Goal: Transaction & Acquisition: Purchase product/service

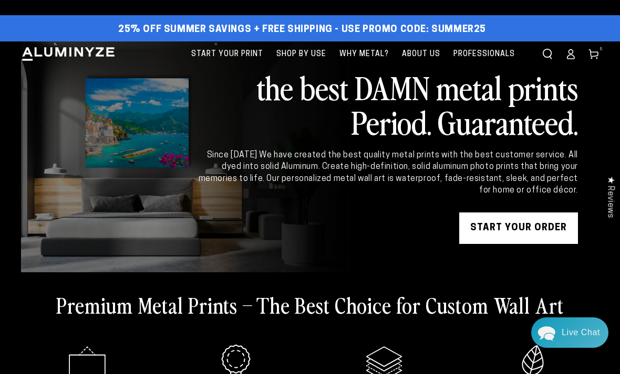
click at [521, 228] on link "START YOUR Order" at bounding box center [518, 229] width 119 height 32
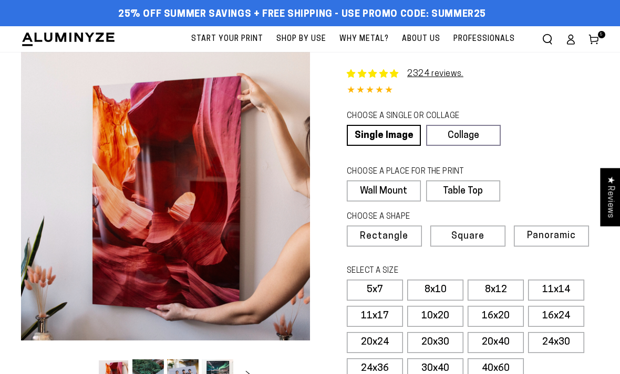
select select "**********"
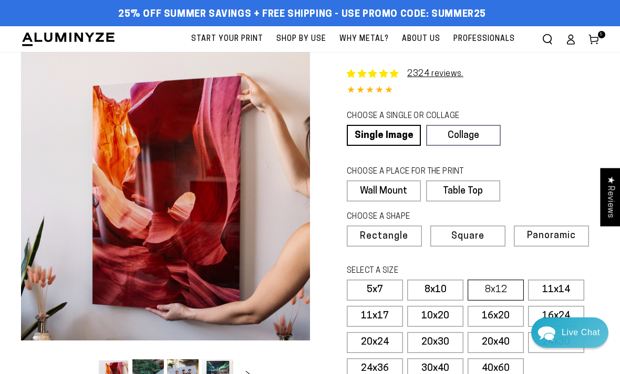
click at [502, 291] on label "8x12" at bounding box center [495, 290] width 56 height 21
click at [479, 190] on label "Table Top" at bounding box center [461, 191] width 73 height 21
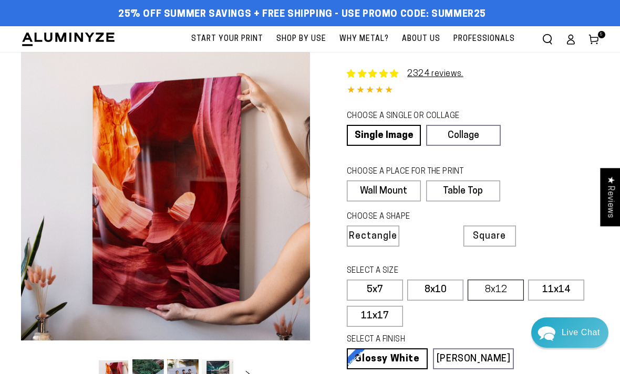
click at [496, 290] on label "8x12" at bounding box center [495, 290] width 56 height 21
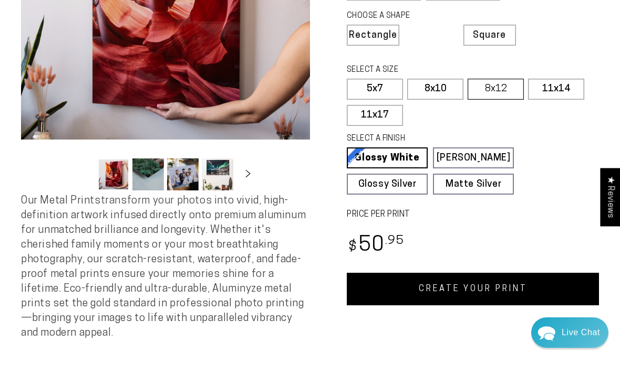
scroll to position [237, 0]
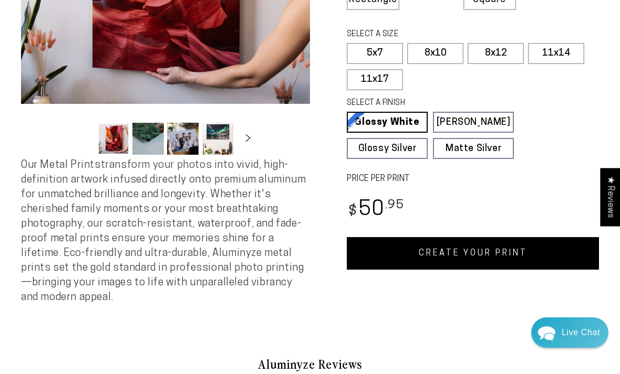
click at [502, 254] on link "CREATE YOUR PRINT" at bounding box center [473, 253] width 252 height 33
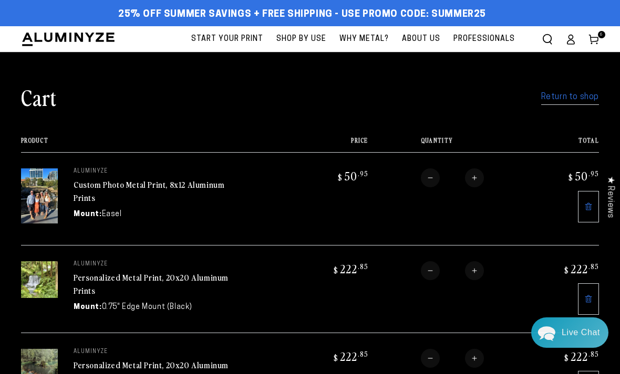
click at [588, 301] on icon at bounding box center [588, 300] width 2 height 4
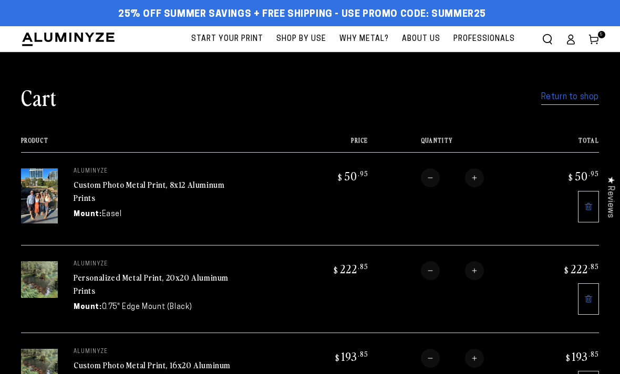
click at [587, 300] on icon at bounding box center [588, 299] width 8 height 8
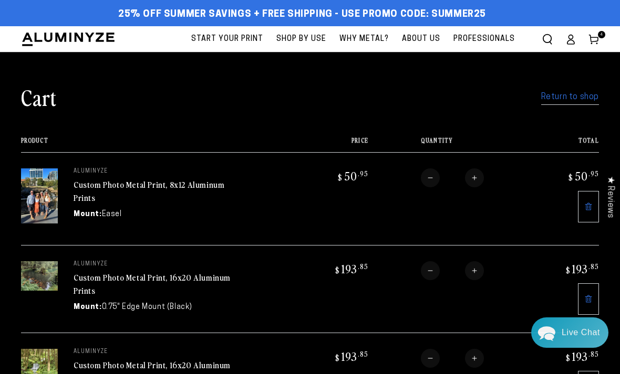
click at [587, 296] on icon at bounding box center [588, 299] width 8 height 8
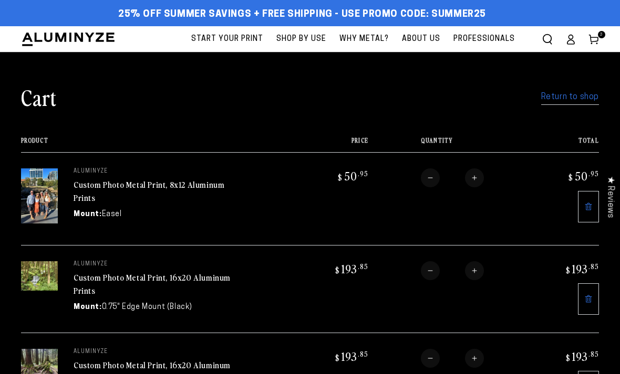
click at [587, 297] on icon at bounding box center [588, 299] width 8 height 8
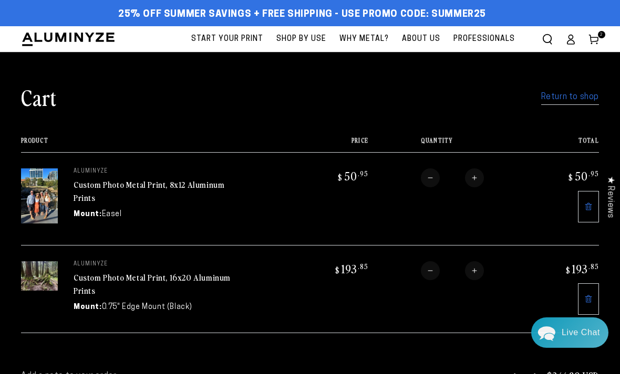
click at [590, 296] on icon at bounding box center [588, 299] width 8 height 8
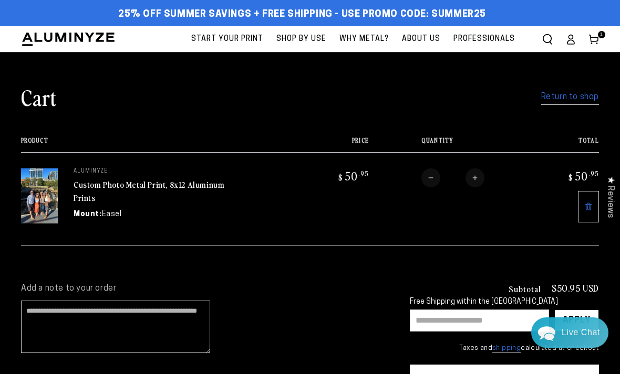
click at [567, 98] on link "Return to shop" at bounding box center [570, 97] width 58 height 15
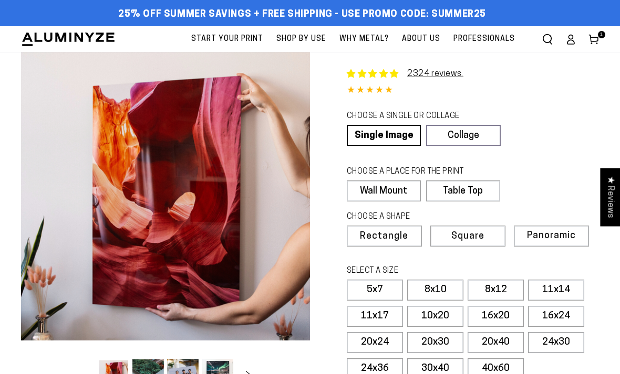
select select "**********"
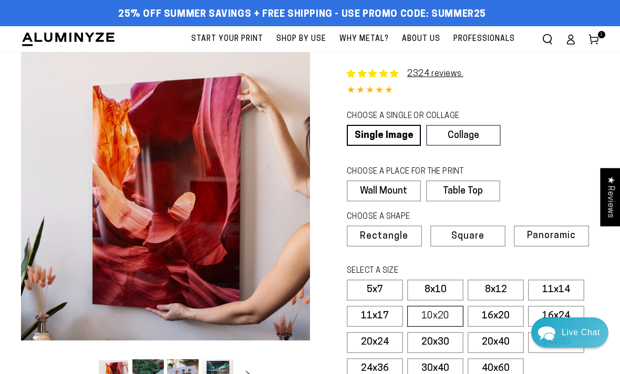
click at [438, 314] on label "10x20" at bounding box center [435, 316] width 56 height 21
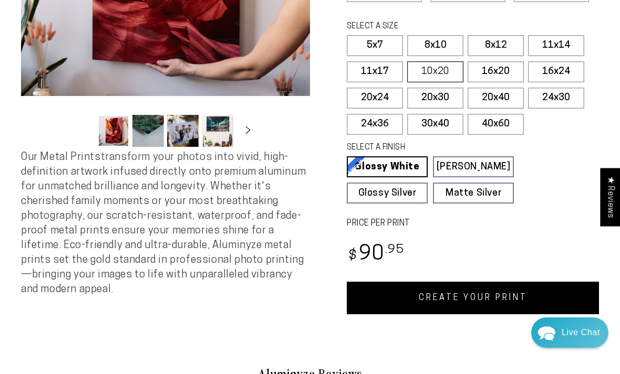
scroll to position [245, 0]
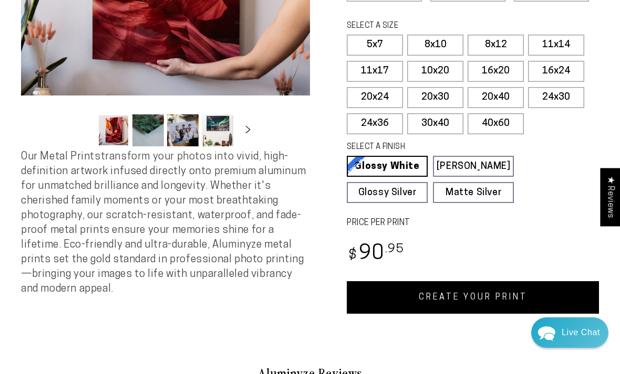
click at [477, 296] on link "CREATE YOUR PRINT" at bounding box center [473, 297] width 252 height 33
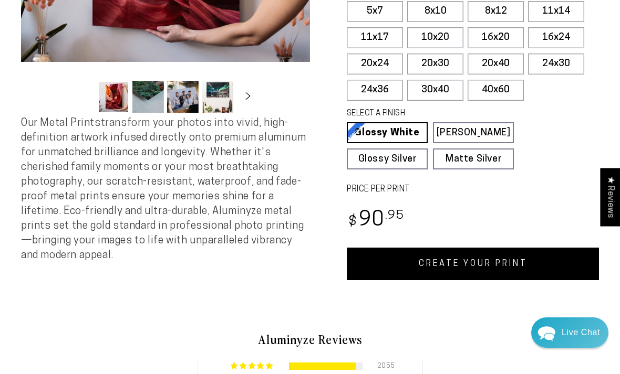
click at [527, 265] on link "CREATE YOUR PRINT" at bounding box center [473, 264] width 252 height 33
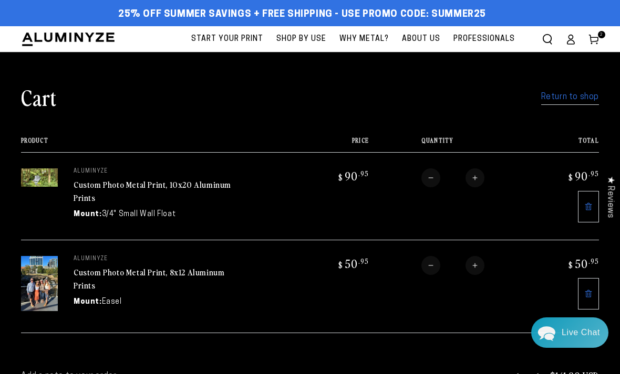
click at [245, 37] on span "Start Your Print" at bounding box center [227, 39] width 72 height 13
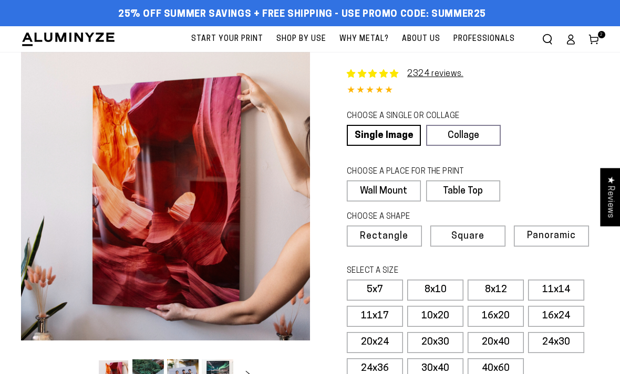
select select "**********"
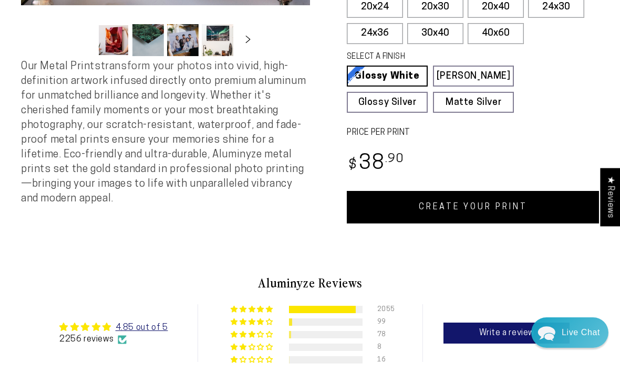
scroll to position [358, 0]
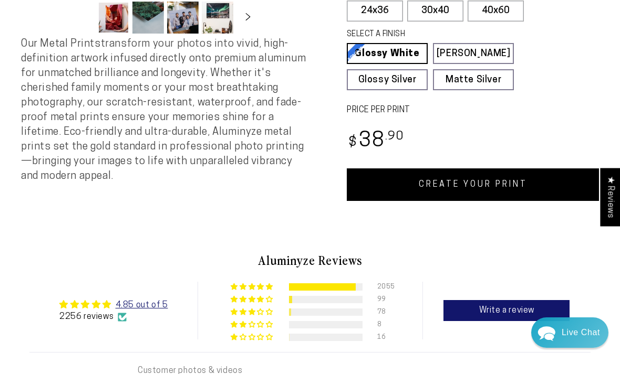
click at [528, 183] on link "CREATE YOUR PRINT" at bounding box center [473, 185] width 252 height 33
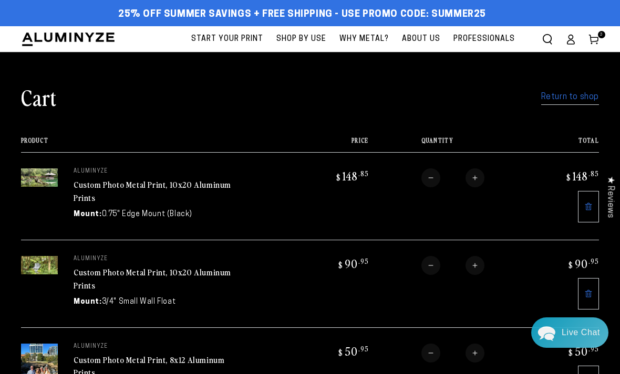
click at [570, 94] on link "Return to shop" at bounding box center [570, 97] width 58 height 15
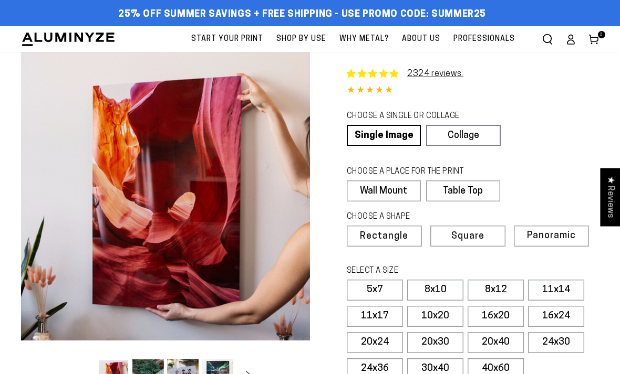
select select "**********"
click at [439, 315] on label "10x20" at bounding box center [435, 316] width 56 height 21
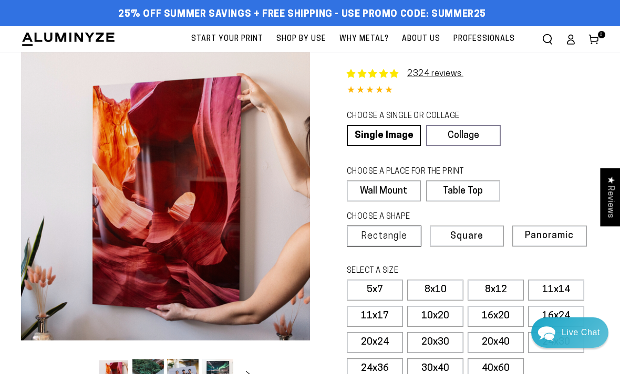
click at [399, 228] on label "Rectangle" at bounding box center [384, 236] width 75 height 21
click at [451, 312] on label "10x20" at bounding box center [435, 316] width 56 height 21
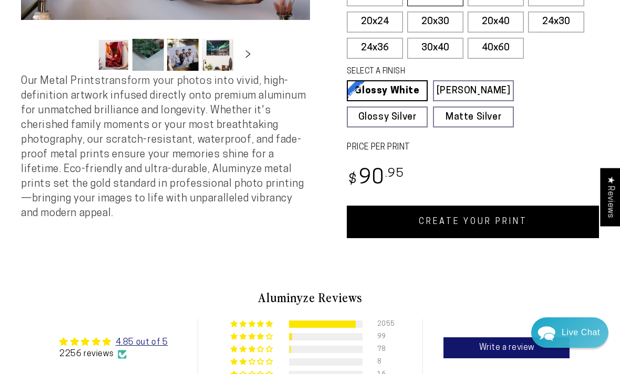
scroll to position [330, 0]
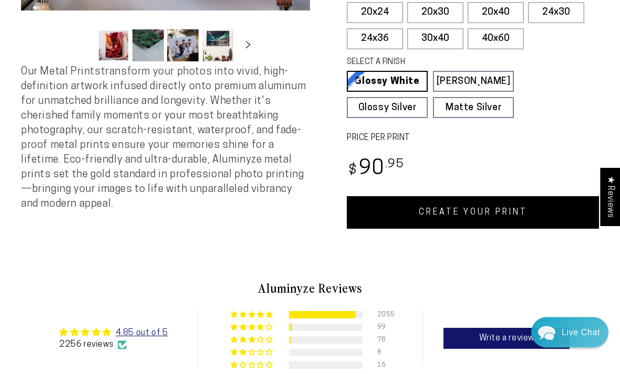
click at [507, 208] on link "CREATE YOUR PRINT" at bounding box center [473, 213] width 252 height 33
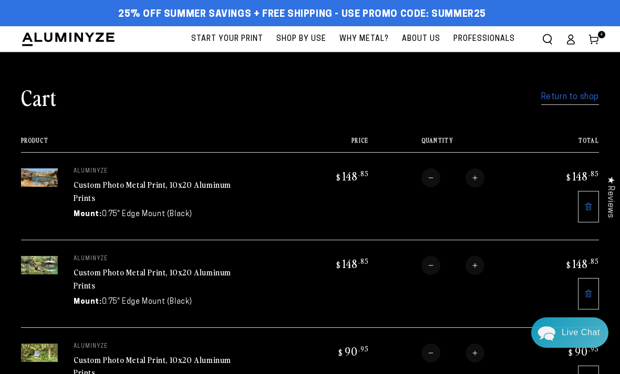
click at [160, 356] on link "Custom Photo Metal Print, 10x20 Aluminum Prints" at bounding box center [153, 366] width 158 height 25
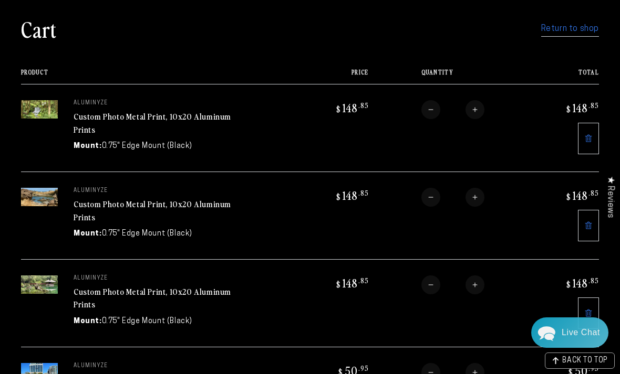
click at [570, 30] on link "Return to shop" at bounding box center [570, 29] width 58 height 15
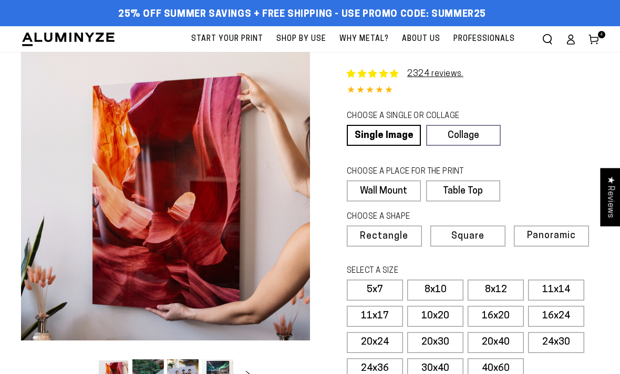
select select "**********"
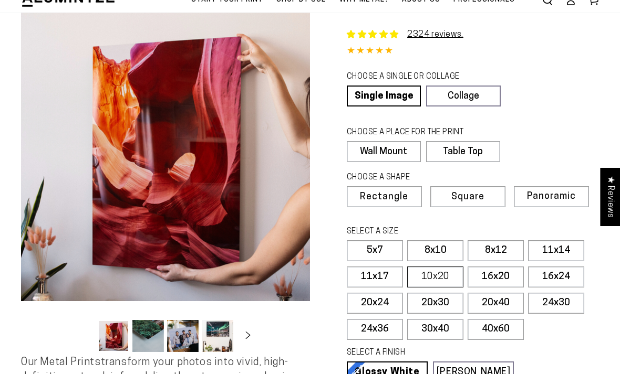
scroll to position [39, 0]
click at [445, 275] on label "10x20" at bounding box center [435, 277] width 56 height 21
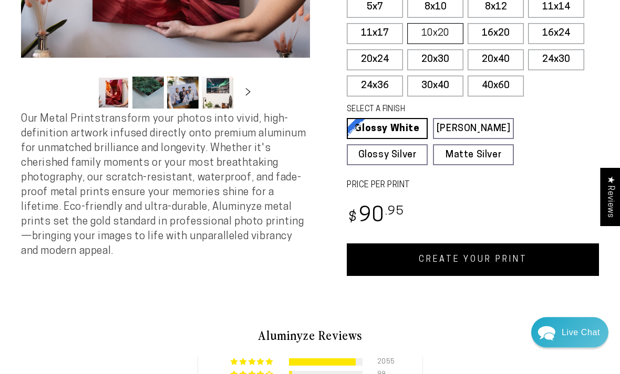
scroll to position [283, 0]
click at [520, 260] on link "CREATE YOUR PRINT" at bounding box center [473, 260] width 252 height 33
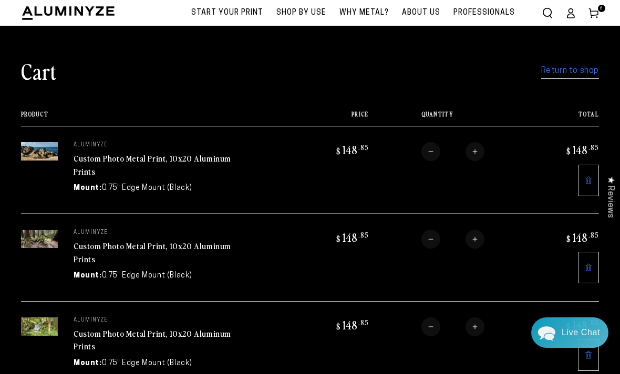
scroll to position [23, 0]
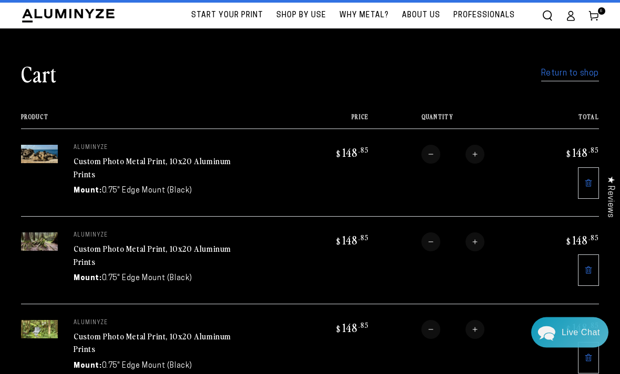
click at [574, 72] on link "Return to shop" at bounding box center [570, 74] width 58 height 15
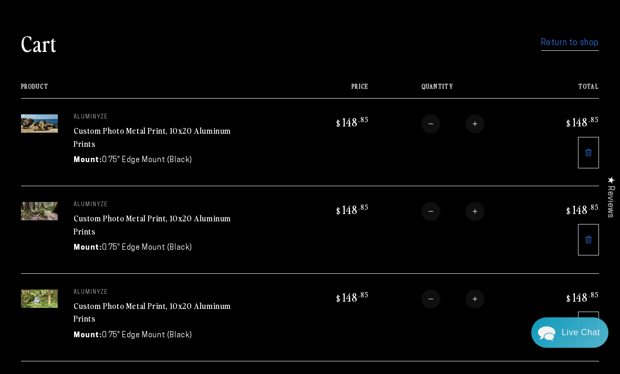
scroll to position [0, 0]
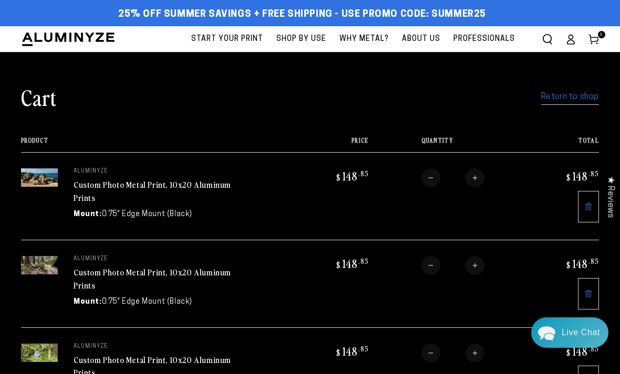
click at [570, 97] on link "Return to shop" at bounding box center [570, 97] width 58 height 15
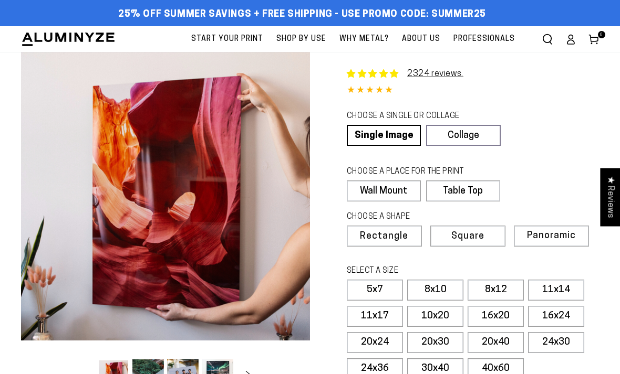
select select "**********"
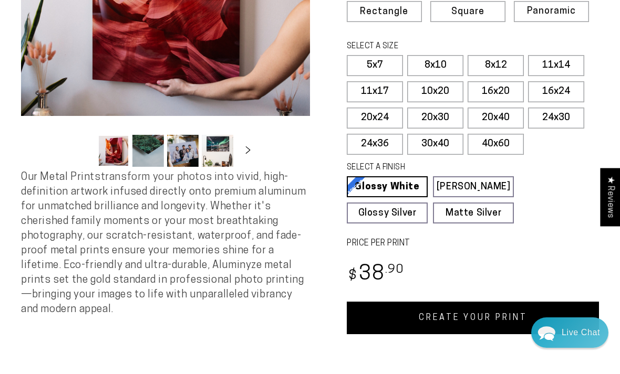
scroll to position [222, 0]
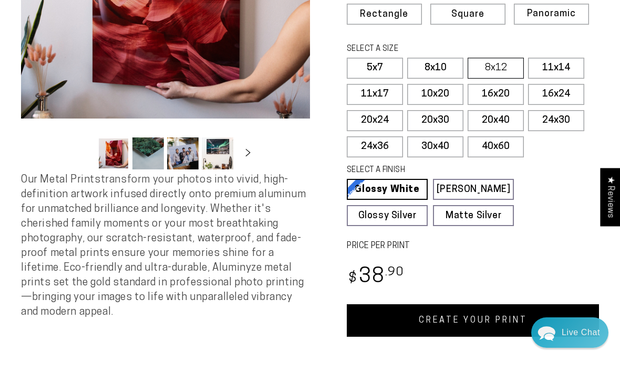
click at [499, 64] on label "8x12" at bounding box center [495, 68] width 56 height 21
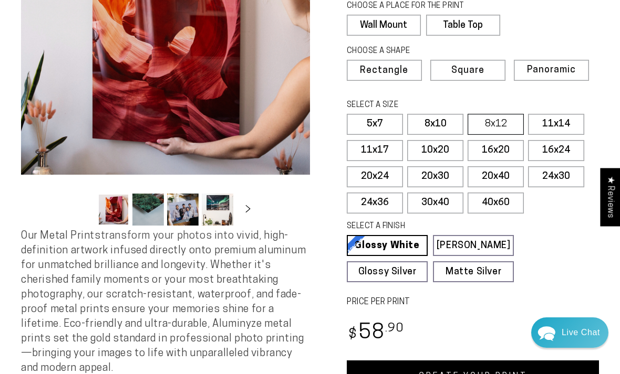
scroll to position [165, 0]
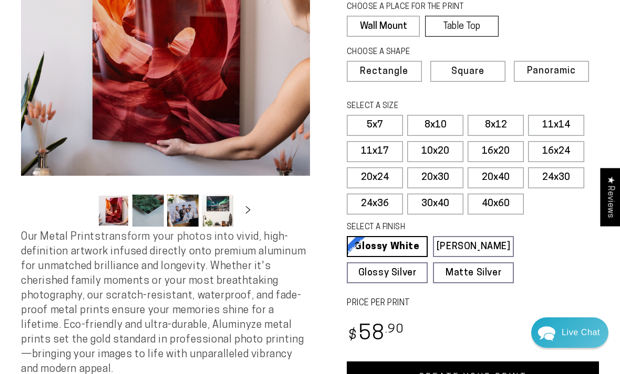
click at [473, 22] on label "Table Top" at bounding box center [461, 26] width 73 height 21
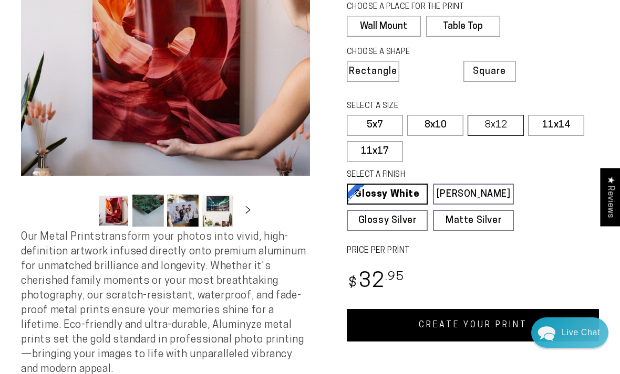
click at [498, 118] on label "8x12" at bounding box center [495, 125] width 56 height 21
click at [507, 323] on link "CREATE YOUR PRINT" at bounding box center [473, 325] width 252 height 33
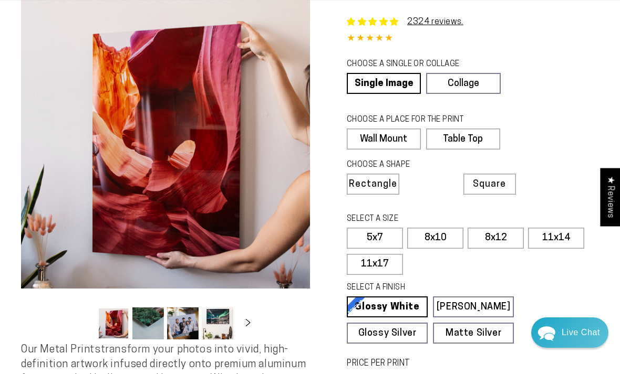
scroll to position [198, 0]
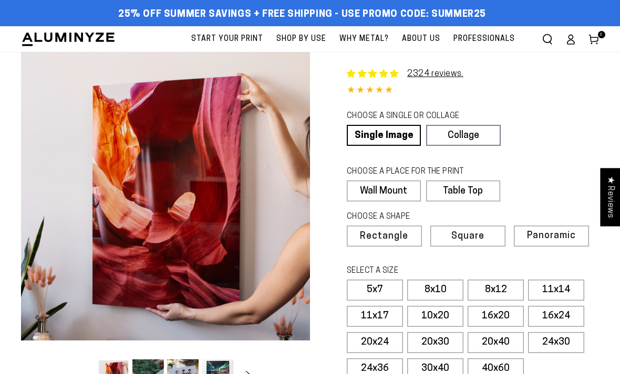
select select "**********"
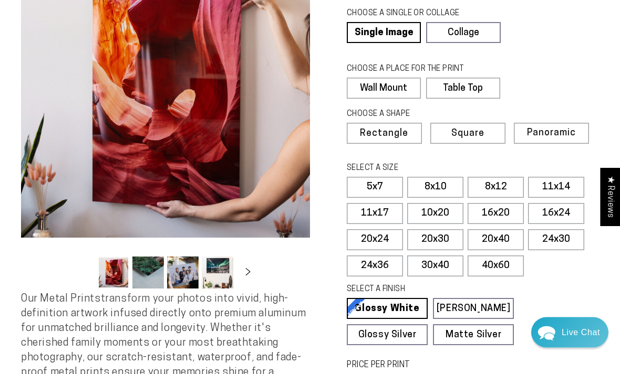
scroll to position [100, 0]
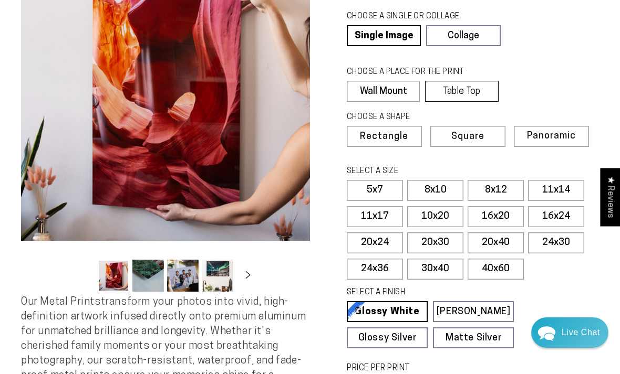
click at [478, 88] on label "Table Top" at bounding box center [461, 91] width 73 height 21
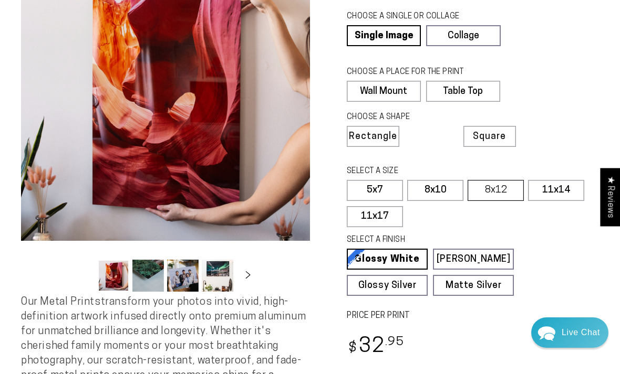
click at [498, 185] on label "8x12" at bounding box center [495, 190] width 56 height 21
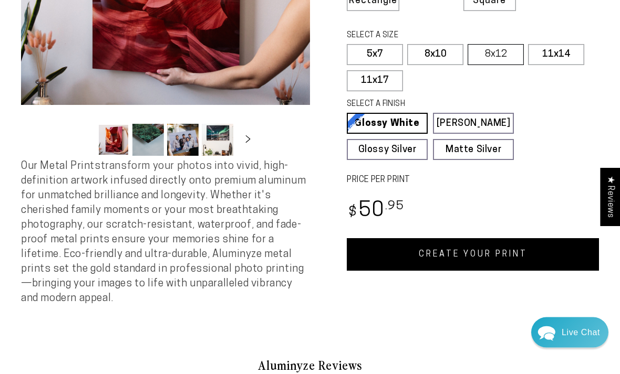
scroll to position [252, 0]
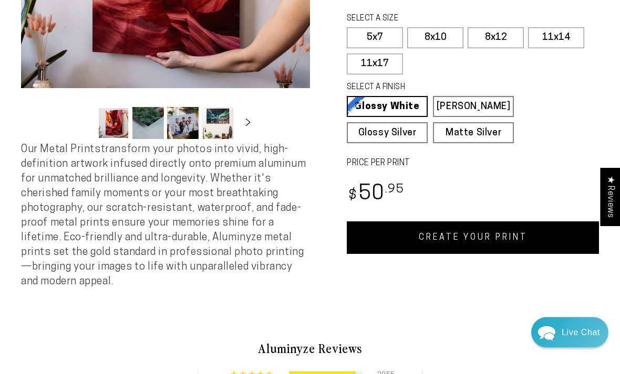
click at [502, 233] on link "CREATE YOUR PRINT" at bounding box center [473, 238] width 252 height 33
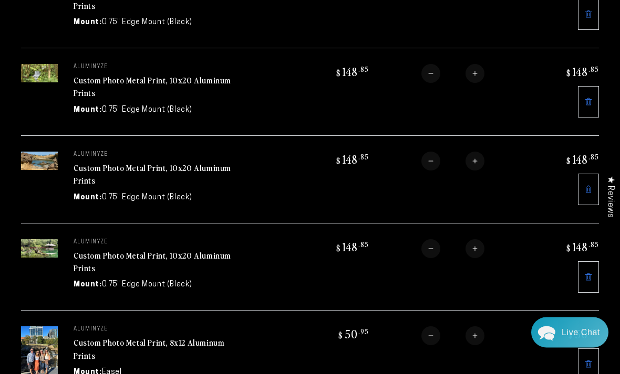
scroll to position [280, 0]
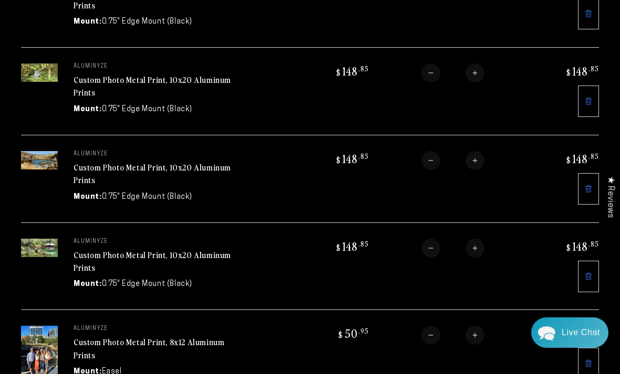
click at [145, 249] on link "Custom Photo Metal Print, 10x20 Aluminum Prints" at bounding box center [153, 261] width 158 height 25
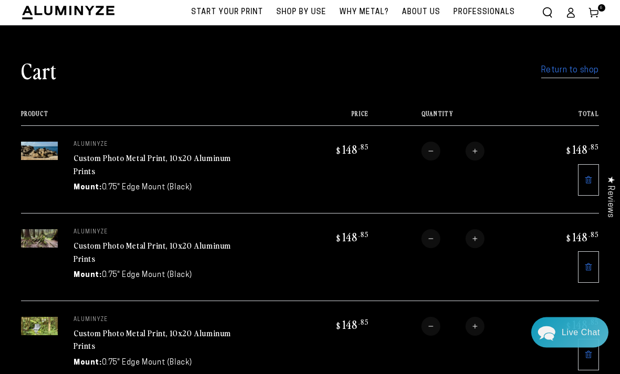
scroll to position [0, 0]
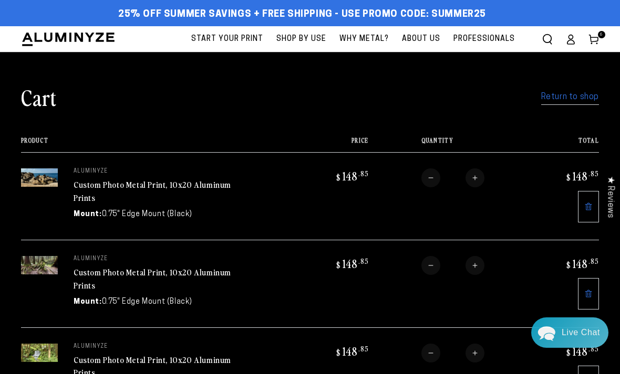
click at [572, 96] on link "Return to shop" at bounding box center [570, 97] width 58 height 15
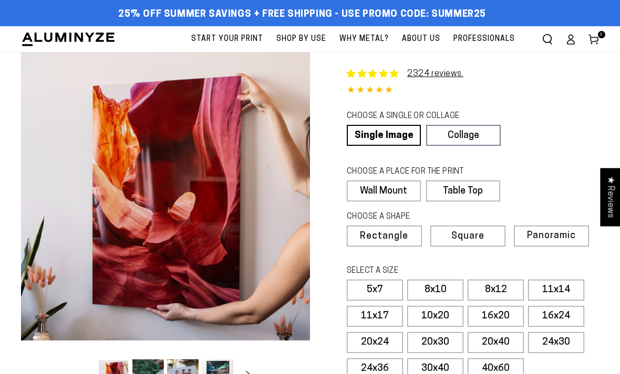
select select "**********"
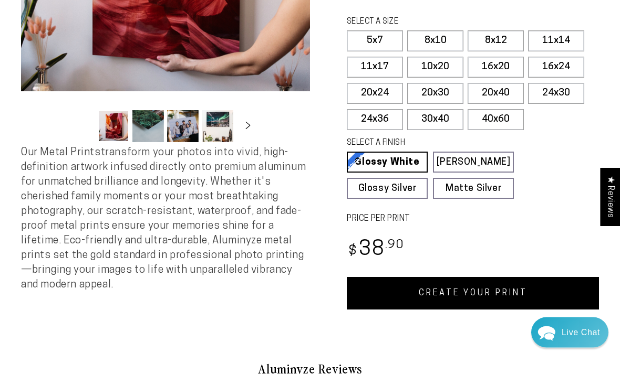
scroll to position [254, 0]
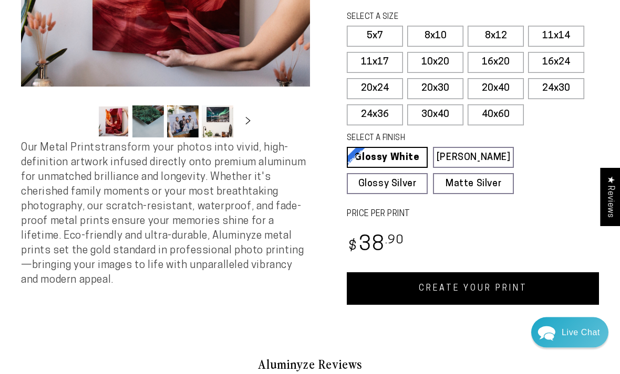
click at [494, 289] on link "CREATE YOUR PRINT" at bounding box center [473, 289] width 252 height 33
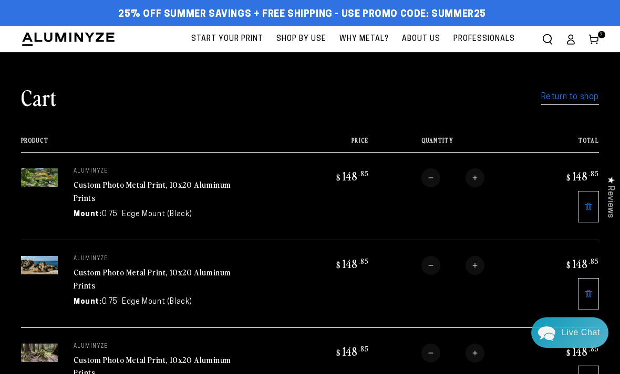
click at [576, 91] on link "Return to shop" at bounding box center [570, 97] width 58 height 15
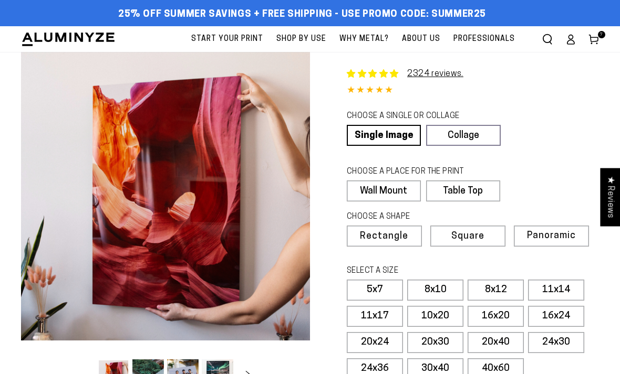
select select "**********"
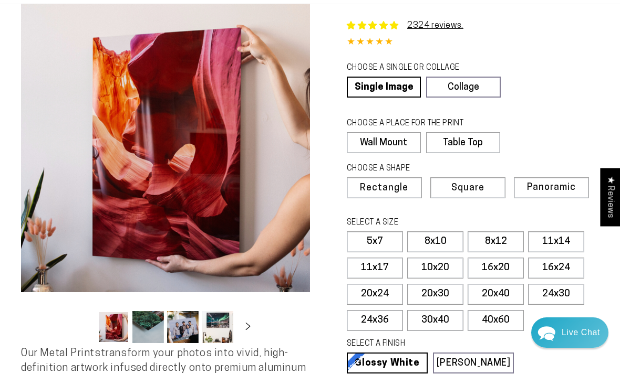
scroll to position [45, 0]
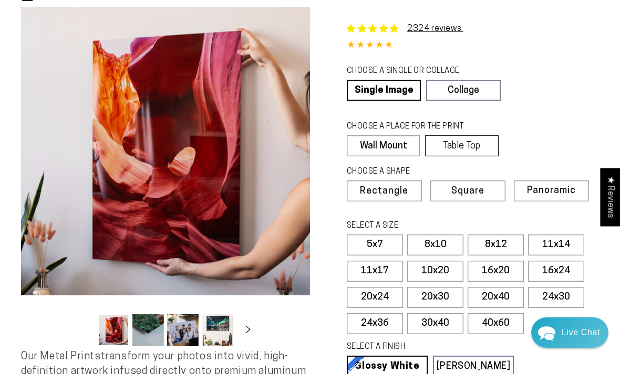
click at [477, 139] on label "Table Top" at bounding box center [461, 145] width 73 height 21
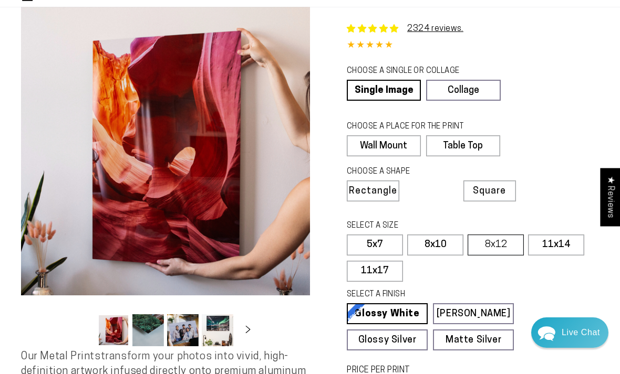
click at [507, 241] on label "8x12" at bounding box center [495, 245] width 56 height 21
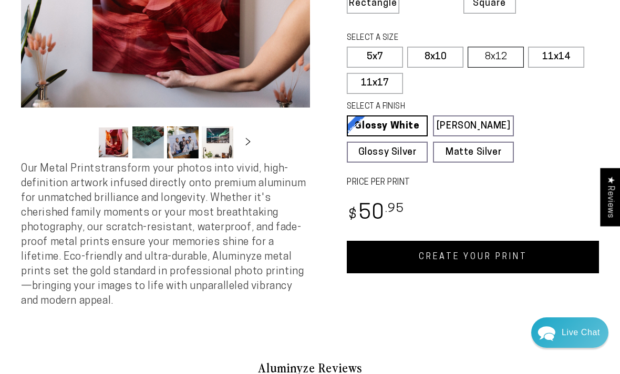
scroll to position [268, 0]
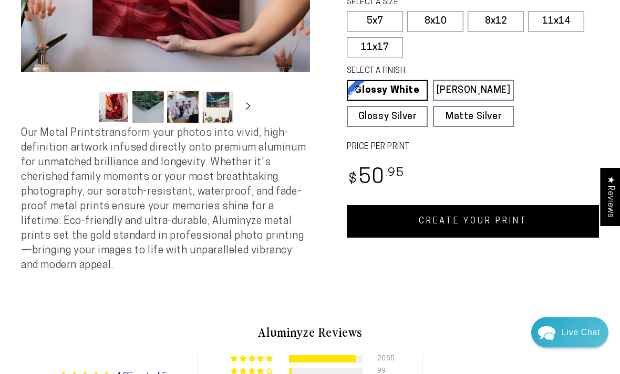
click at [526, 218] on link "CREATE YOUR PRINT" at bounding box center [473, 222] width 252 height 33
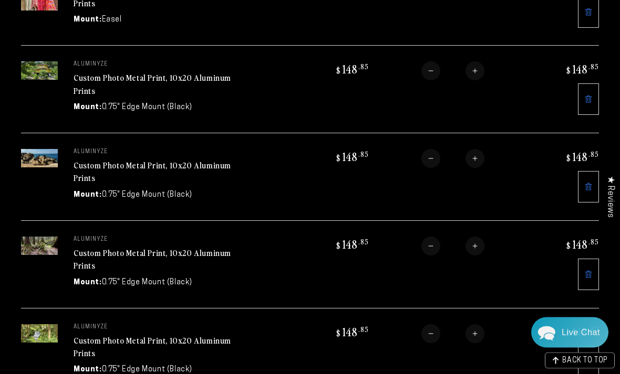
scroll to position [195, 0]
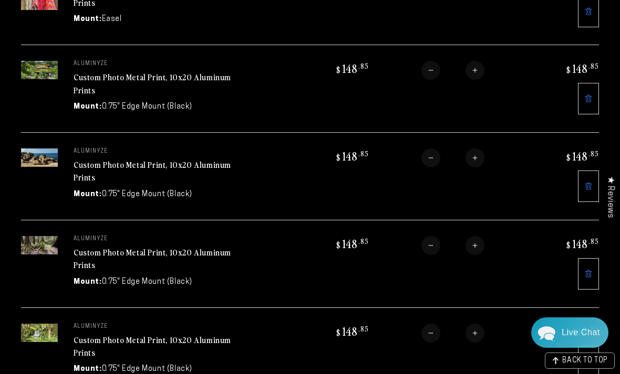
click at [107, 78] on link "Custom Photo Metal Print, 10x20 Aluminum Prints" at bounding box center [153, 83] width 158 height 25
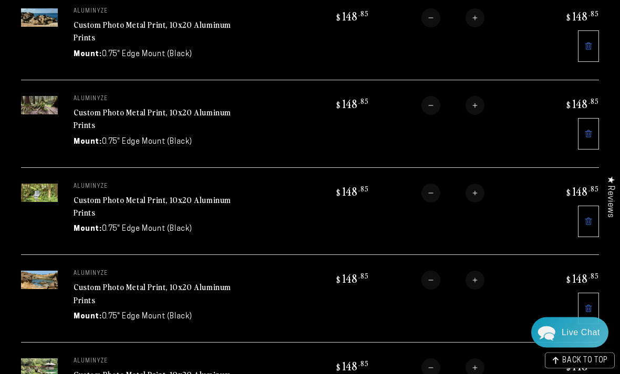
scroll to position [336, 0]
click at [46, 281] on img at bounding box center [39, 279] width 37 height 18
click at [46, 273] on img at bounding box center [39, 279] width 37 height 18
click at [134, 285] on link "Custom Photo Metal Print, 10x20 Aluminum Prints" at bounding box center [153, 292] width 158 height 25
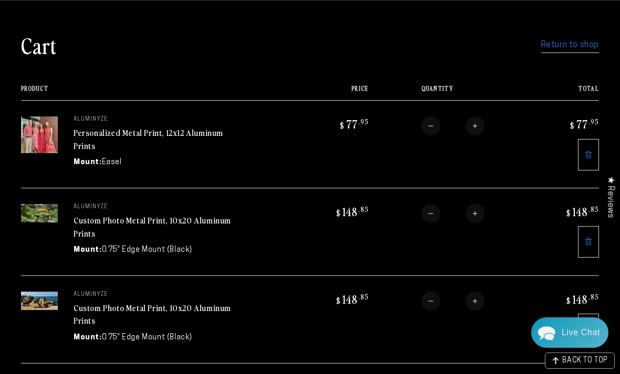
scroll to position [370, 0]
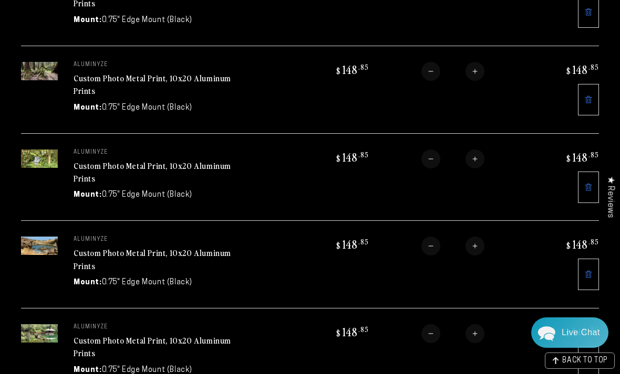
click at [108, 160] on link "Custom Photo Metal Print, 10x20 Aluminum Prints" at bounding box center [153, 172] width 158 height 25
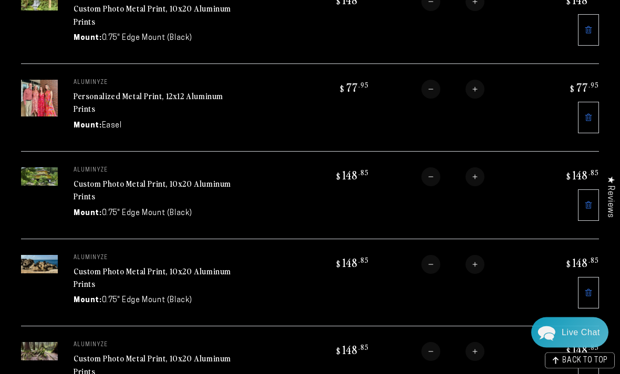
scroll to position [201, 0]
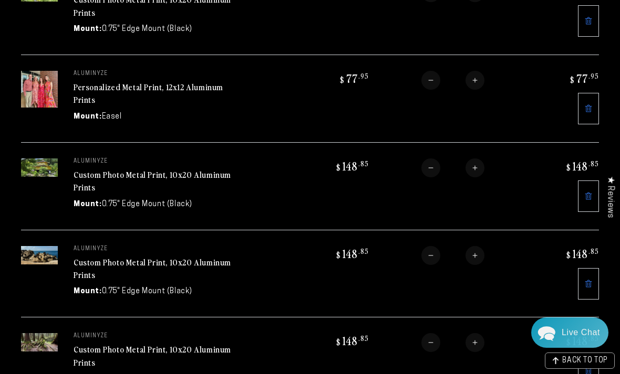
click at [192, 344] on link "Custom Photo Metal Print, 10x20 Aluminum Prints" at bounding box center [153, 355] width 158 height 25
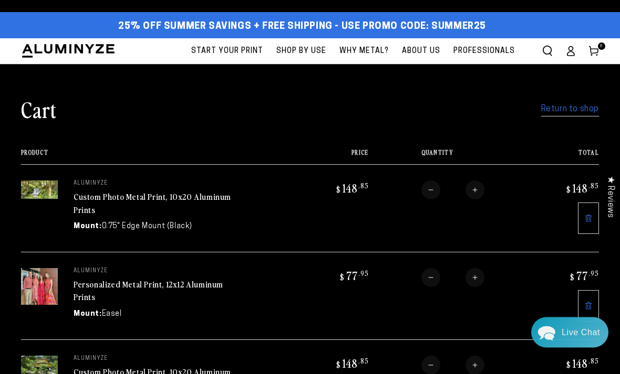
scroll to position [0, 0]
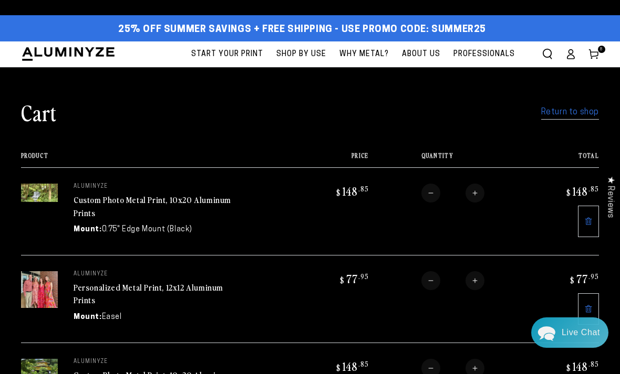
click at [570, 113] on link "Return to shop" at bounding box center [570, 112] width 58 height 15
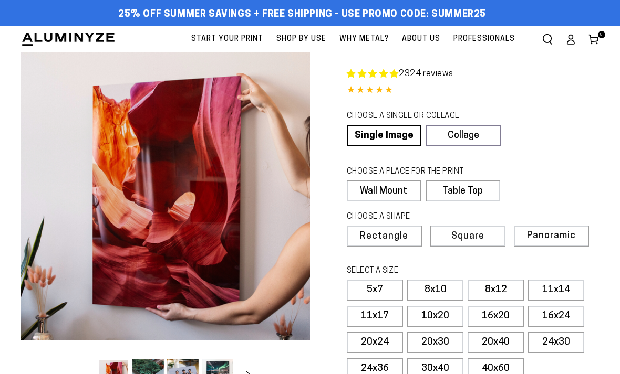
select select "**********"
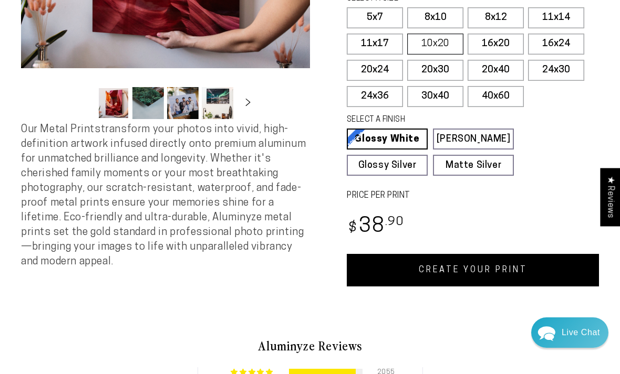
click at [438, 41] on label "10x20" at bounding box center [435, 44] width 56 height 21
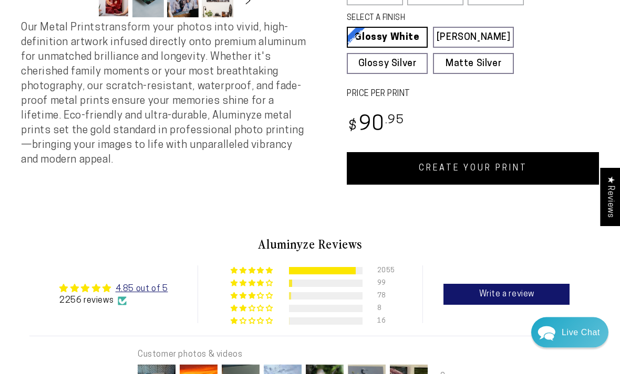
scroll to position [372, 0]
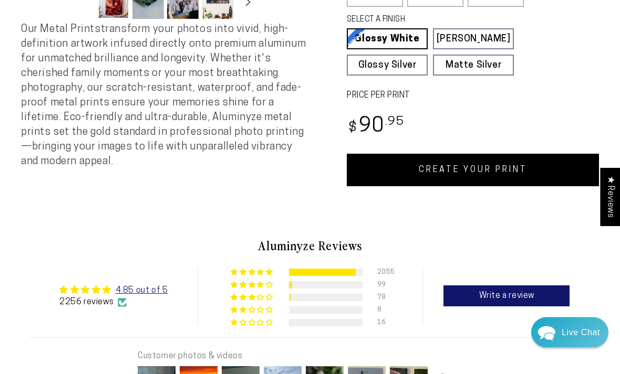
click at [521, 172] on link "CREATE YOUR PRINT" at bounding box center [473, 170] width 252 height 33
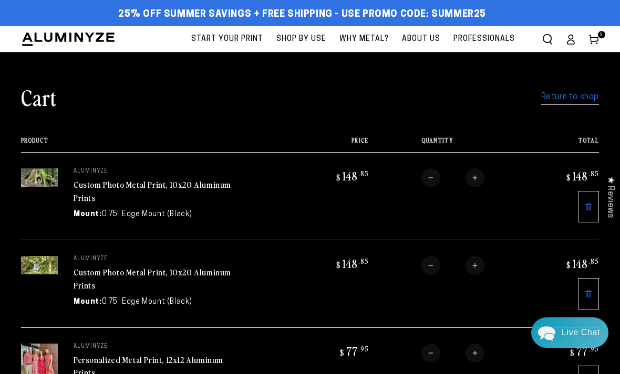
click at [566, 101] on link "Return to shop" at bounding box center [570, 97] width 58 height 15
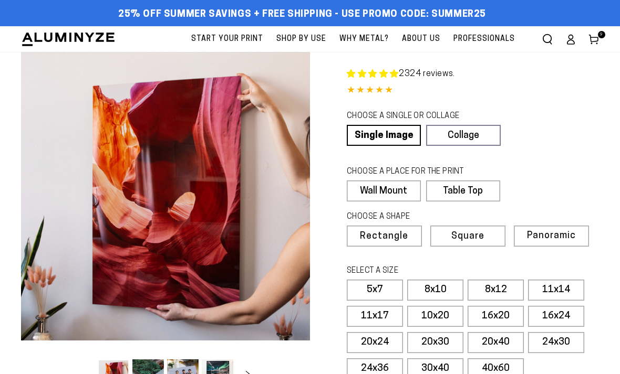
select select "**********"
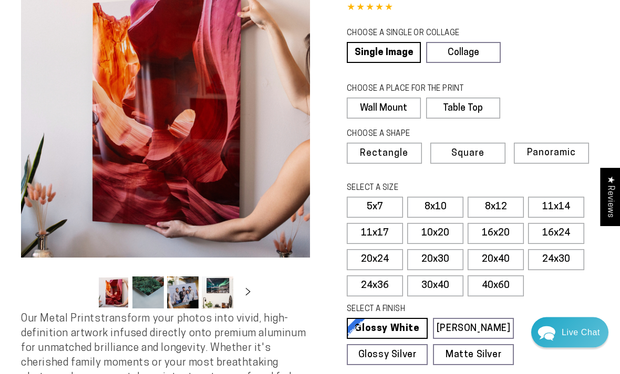
scroll to position [83, 0]
click at [440, 230] on label "10x20" at bounding box center [435, 233] width 56 height 21
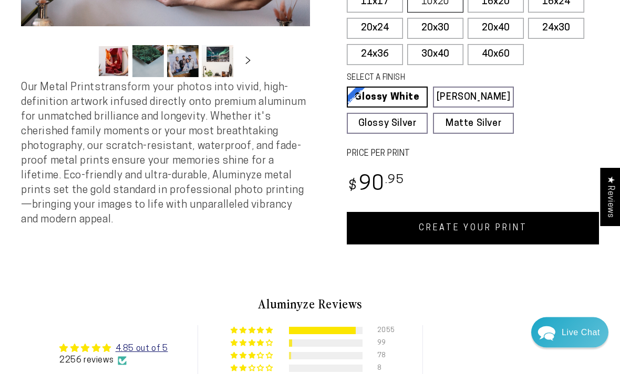
scroll to position [318, 0]
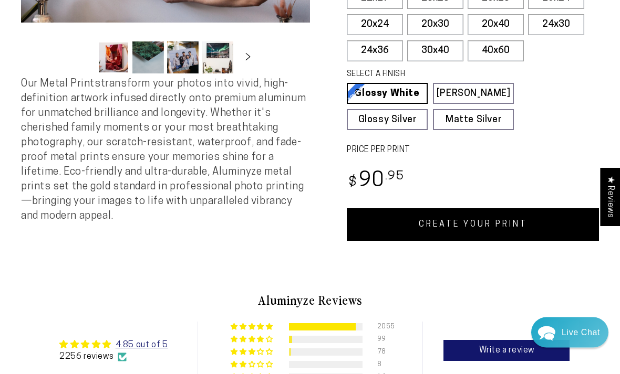
click at [528, 218] on link "CREATE YOUR PRINT" at bounding box center [473, 225] width 252 height 33
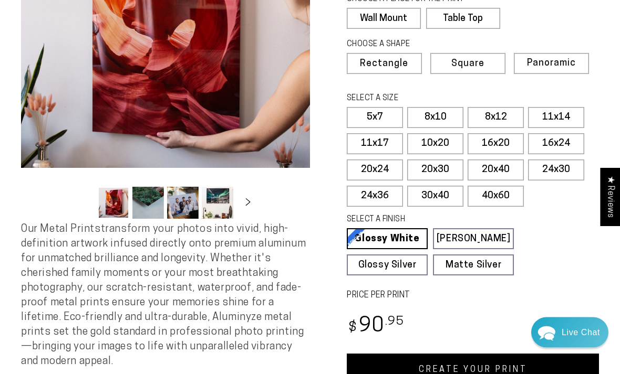
scroll to position [185, 0]
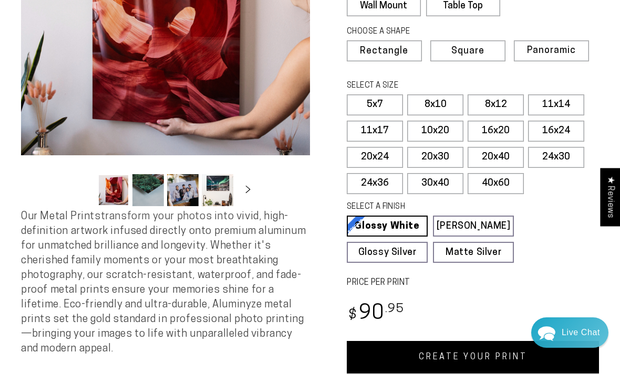
click at [482, 350] on link "CREATE YOUR PRINT" at bounding box center [473, 357] width 252 height 33
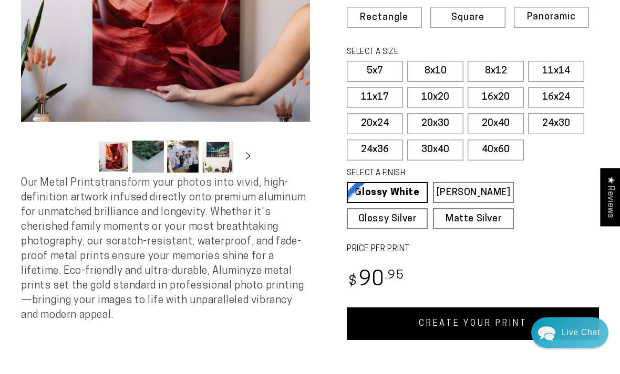
click at [473, 321] on link "CREATE YOUR PRINT" at bounding box center [473, 324] width 252 height 33
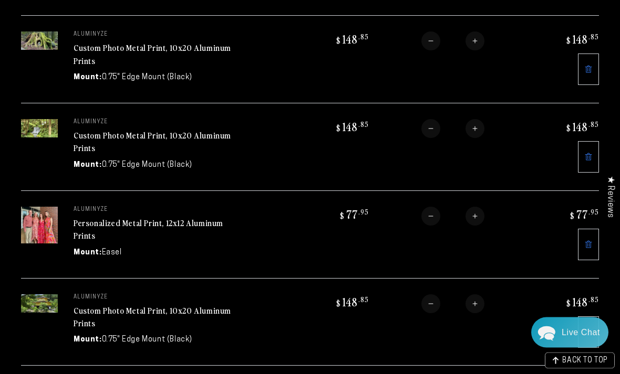
scroll to position [236, 0]
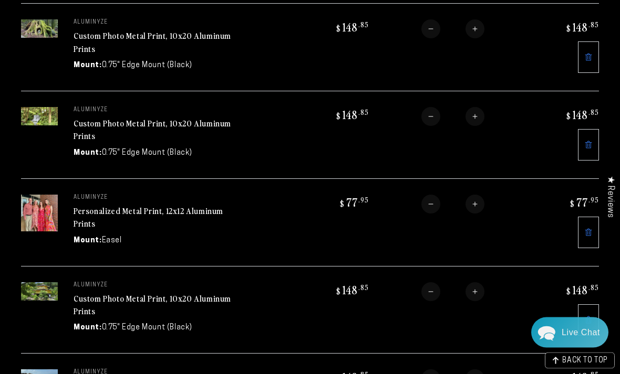
click at [585, 317] on icon at bounding box center [588, 321] width 8 height 8
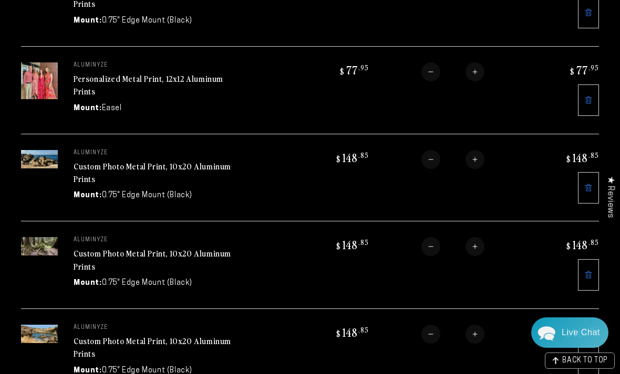
click at [586, 271] on icon at bounding box center [588, 275] width 8 height 8
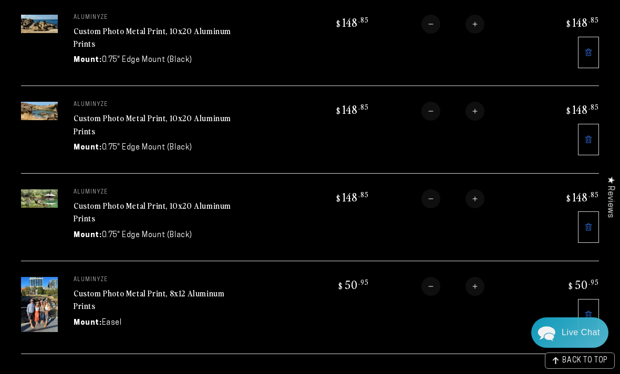
click at [129, 200] on link "Custom Photo Metal Print, 10x20 Aluminum Prints" at bounding box center [153, 212] width 158 height 25
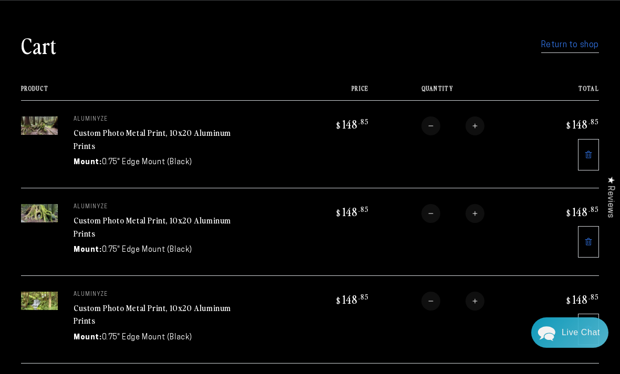
scroll to position [538, 0]
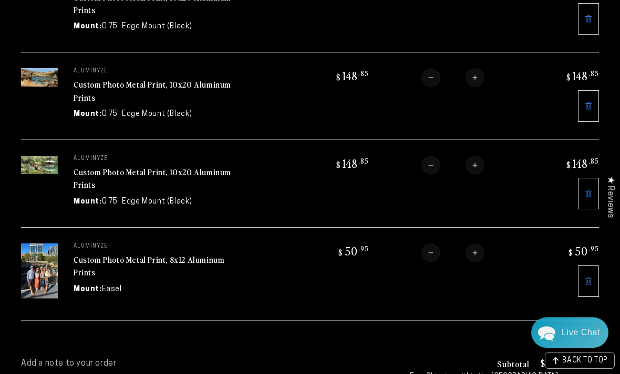
click at [587, 190] on icon at bounding box center [588, 194] width 8 height 8
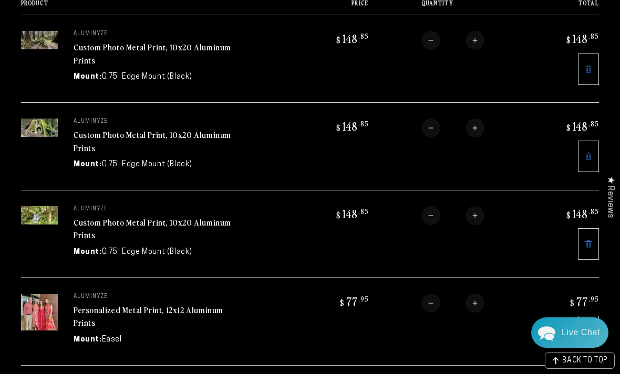
scroll to position [137, 0]
click at [119, 135] on link "Custom Photo Metal Print, 10x20 Aluminum Prints" at bounding box center [153, 141] width 158 height 25
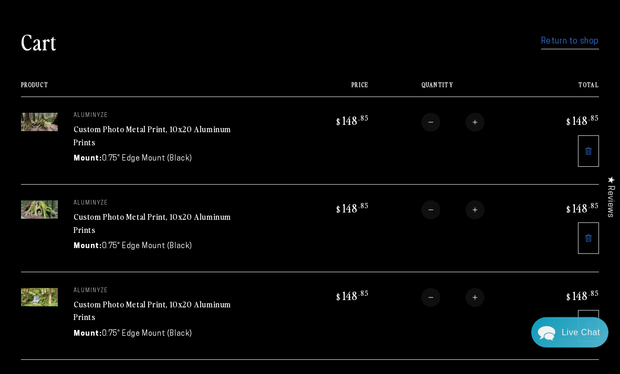
scroll to position [56, 0]
click at [587, 323] on icon at bounding box center [588, 326] width 8 height 8
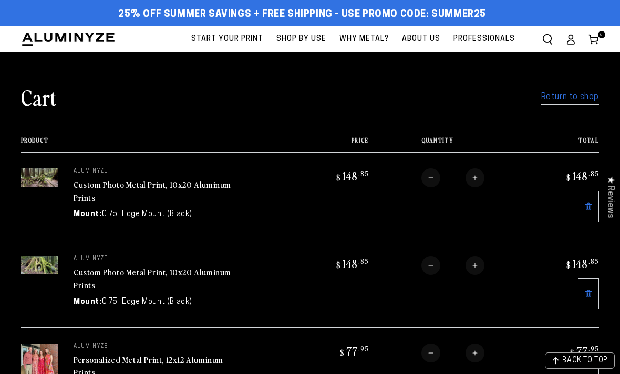
scroll to position [89, 0]
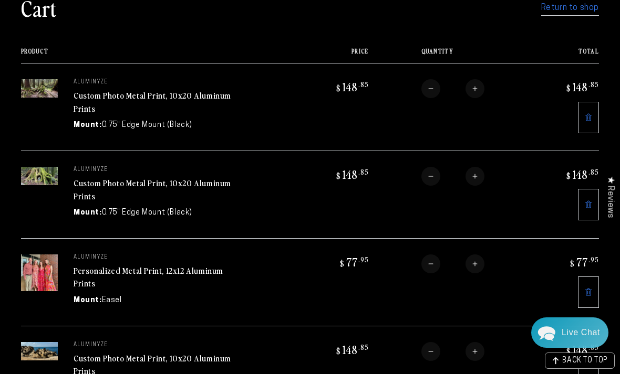
click at [99, 96] on link "Custom Photo Metal Print, 10x20 Aluminum Prints" at bounding box center [153, 101] width 158 height 25
click at [587, 114] on icon at bounding box center [588, 116] width 7 height 7
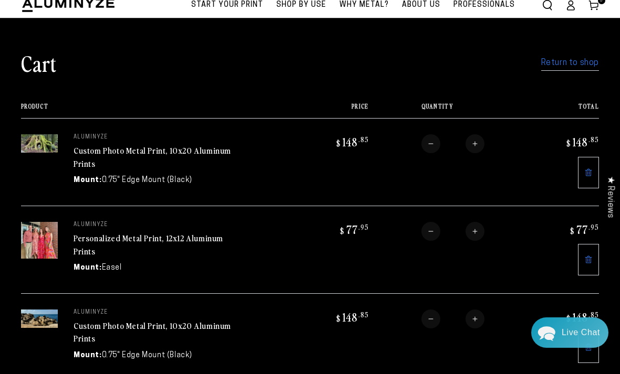
scroll to position [34, 0]
click at [41, 147] on img at bounding box center [39, 144] width 37 height 18
click at [126, 151] on link "Custom Photo Metal Print, 10x20 Aluminum Prints" at bounding box center [153, 157] width 158 height 25
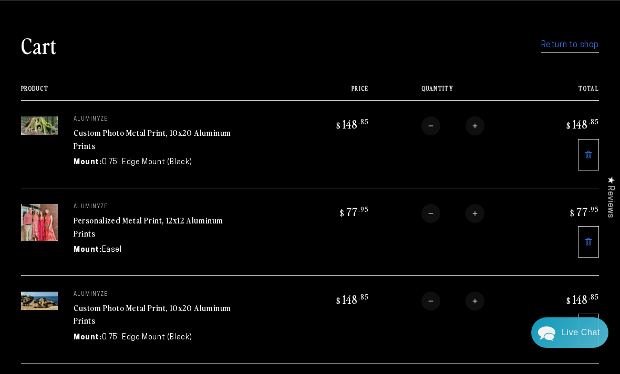
click at [118, 132] on link "Custom Photo Metal Print, 10x20 Aluminum Prints" at bounding box center [153, 139] width 158 height 25
